Goal: Transaction & Acquisition: Purchase product/service

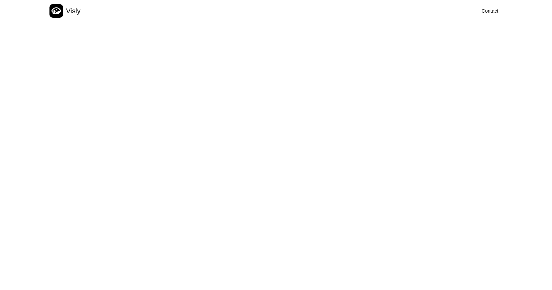
scroll to position [473, 0]
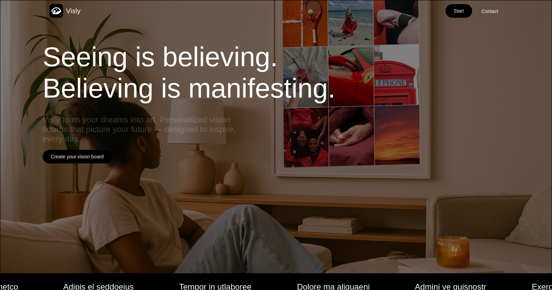
click at [91, 137] on div "Seeing is believing. Believing is manifesting. Visly turns your dreams into art…" at bounding box center [292, 136] width 517 height 273
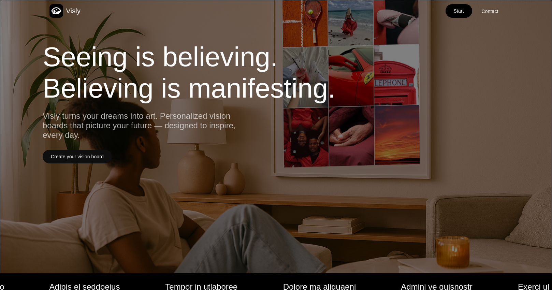
click at [89, 150] on div "Create your vision board" at bounding box center [77, 157] width 69 height 14
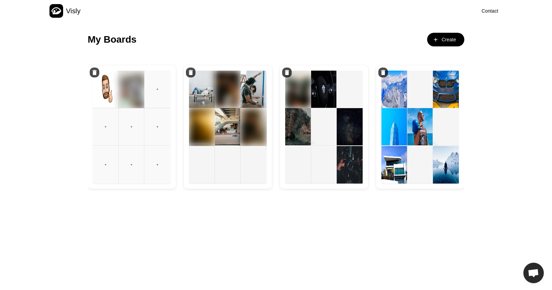
click at [314, 125] on img at bounding box center [324, 126] width 26 height 37
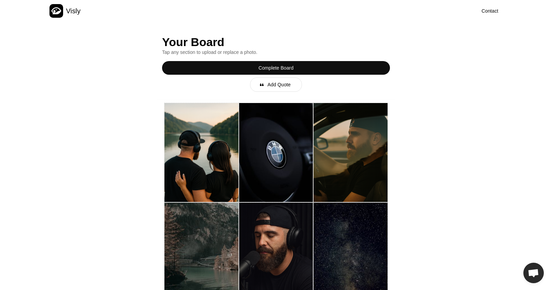
click at [304, 65] on div "Complete Board" at bounding box center [276, 68] width 228 height 14
